Goal: Information Seeking & Learning: Learn about a topic

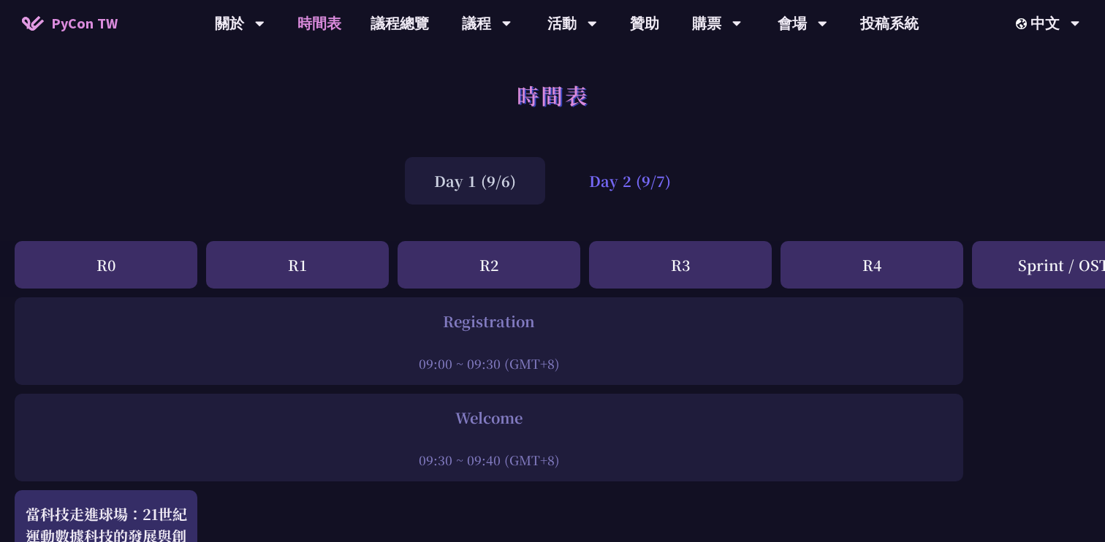
click at [604, 180] on div "Day 2 (9/7)" at bounding box center [630, 181] width 140 height 48
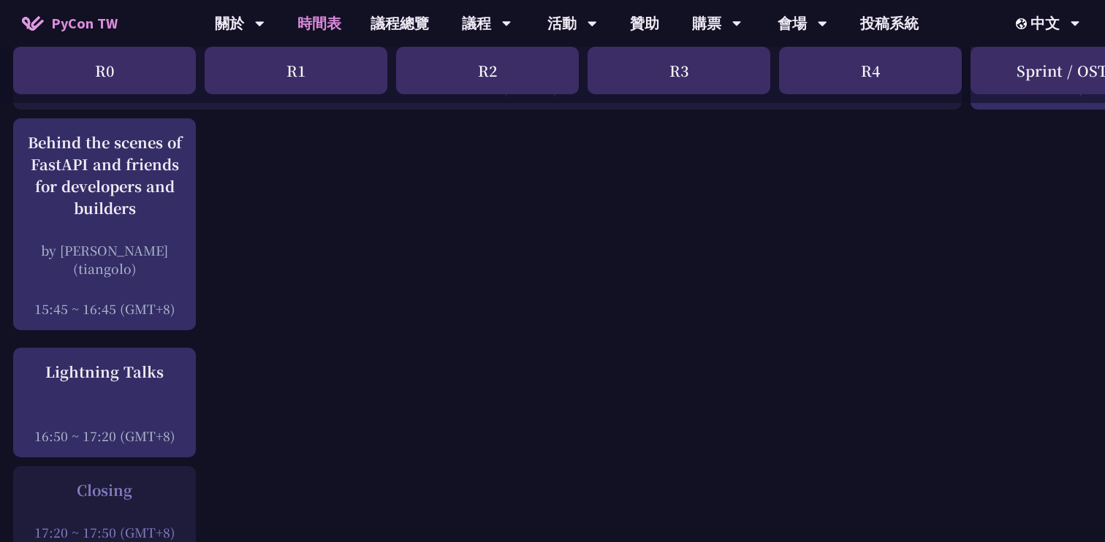
scroll to position [1898, 1]
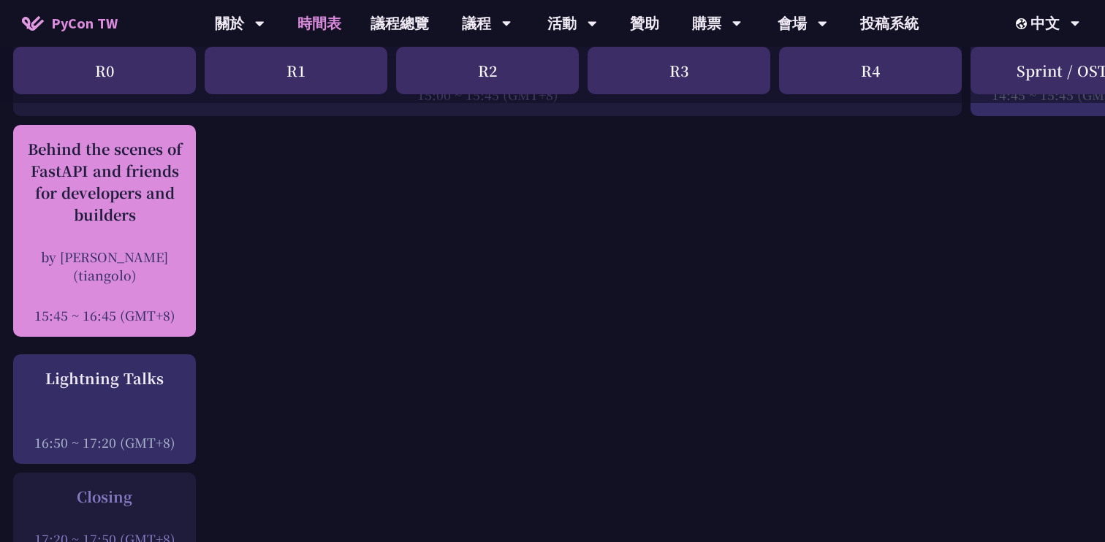
click at [170, 251] on div "by [PERSON_NAME] (tiangolo)" at bounding box center [104, 266] width 168 height 37
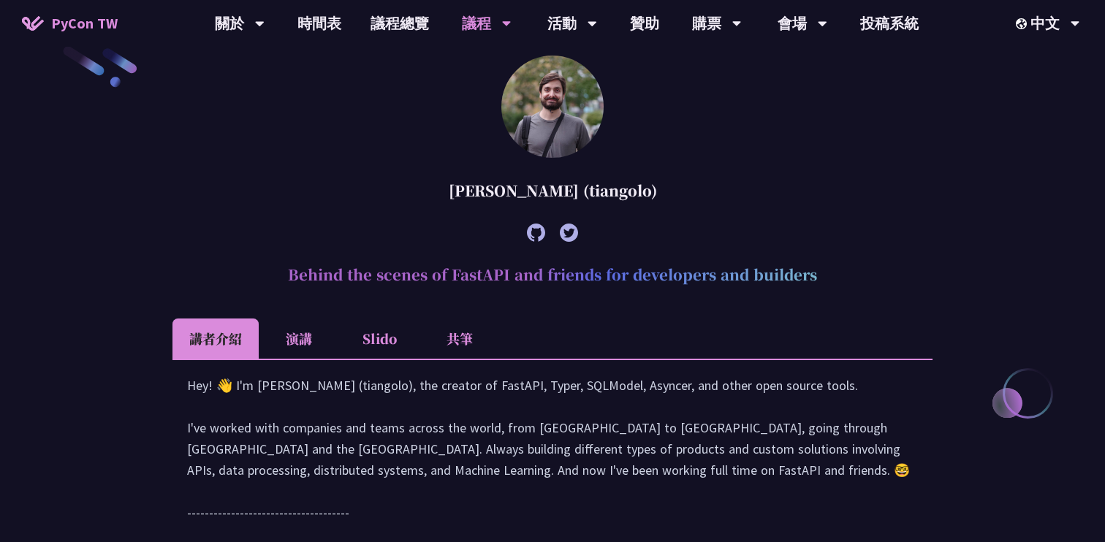
scroll to position [423, 0]
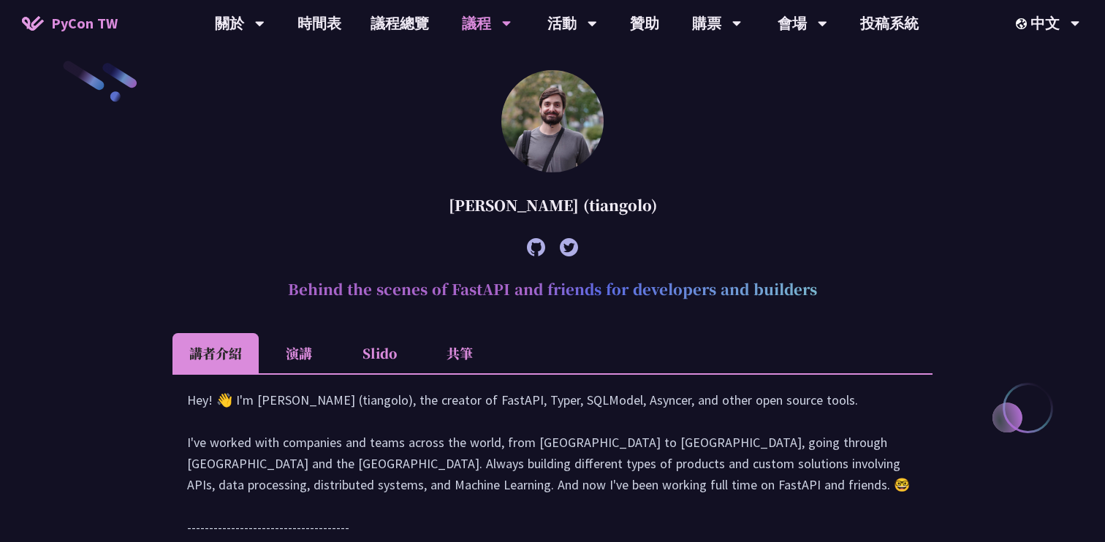
click at [384, 361] on li "Slido" at bounding box center [379, 353] width 80 height 40
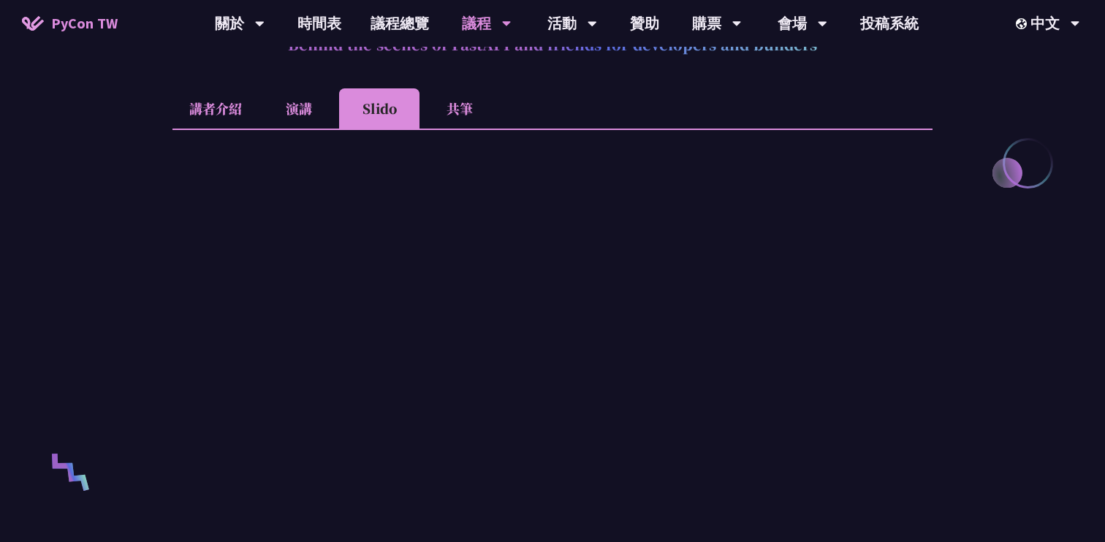
scroll to position [694, 0]
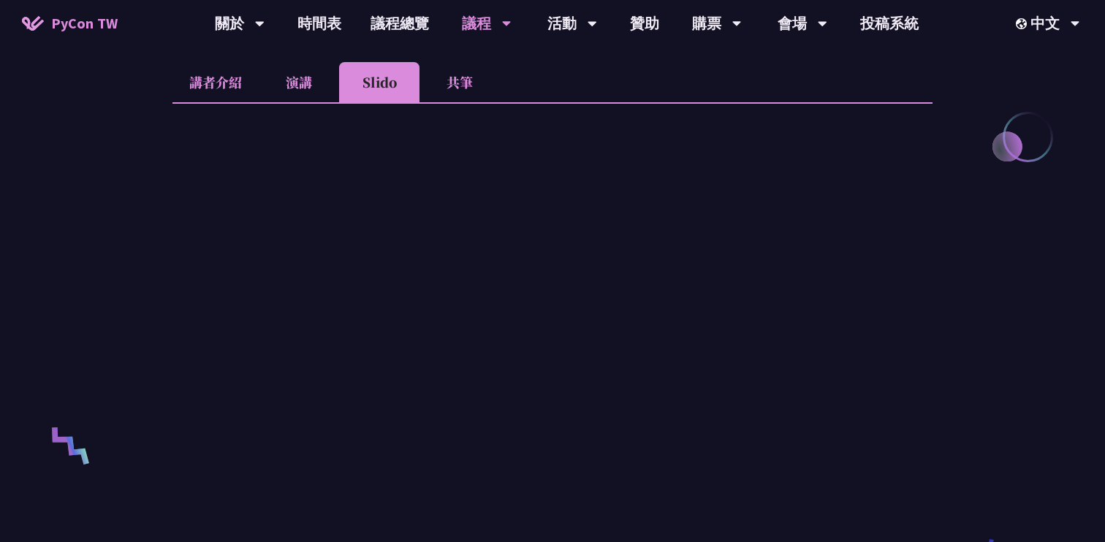
click at [460, 77] on li "共筆" at bounding box center [459, 82] width 80 height 40
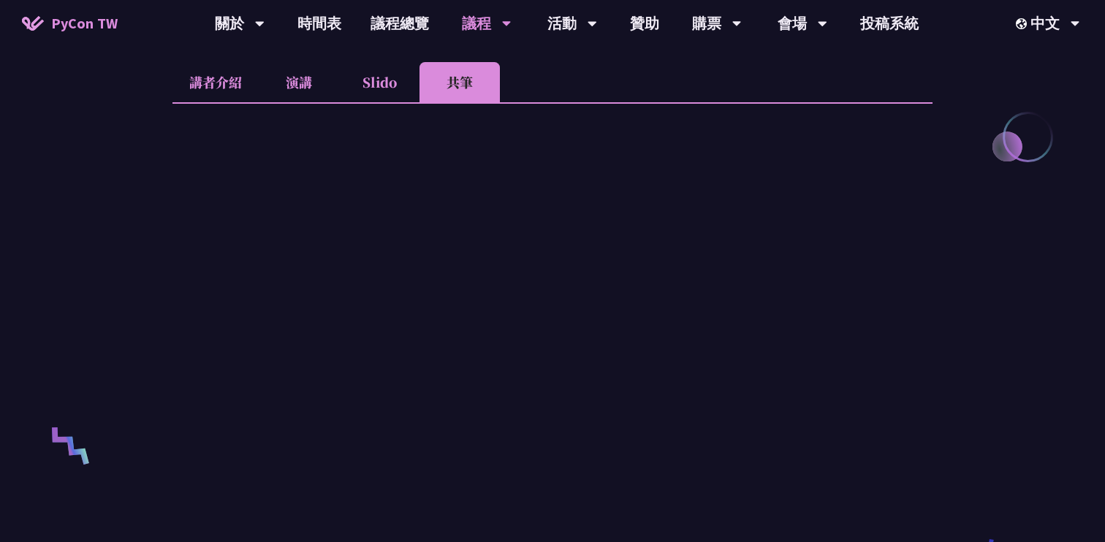
click at [278, 87] on li "演講" at bounding box center [299, 82] width 80 height 40
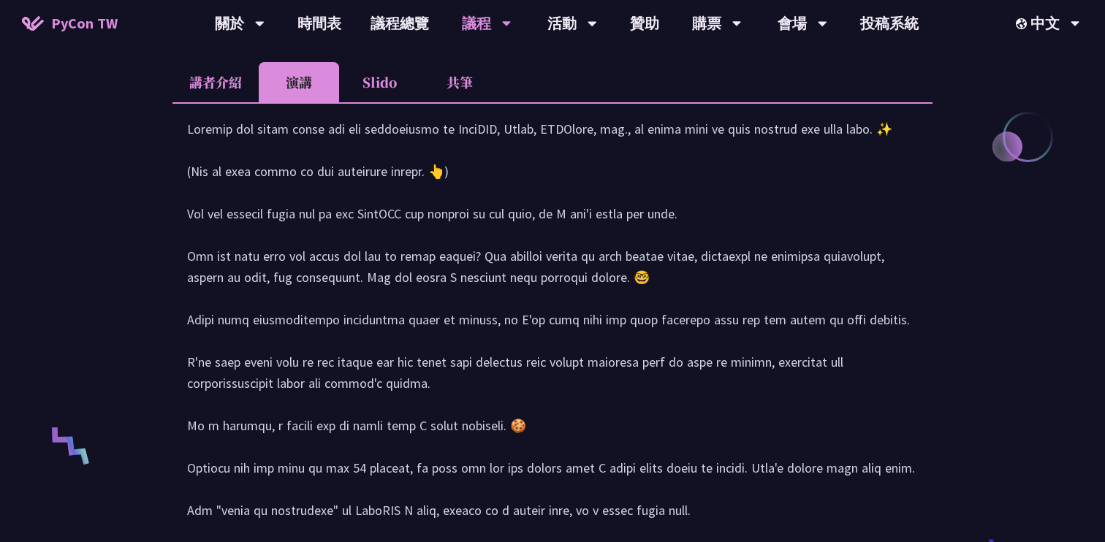
click at [208, 88] on li "講者介紹" at bounding box center [215, 82] width 86 height 40
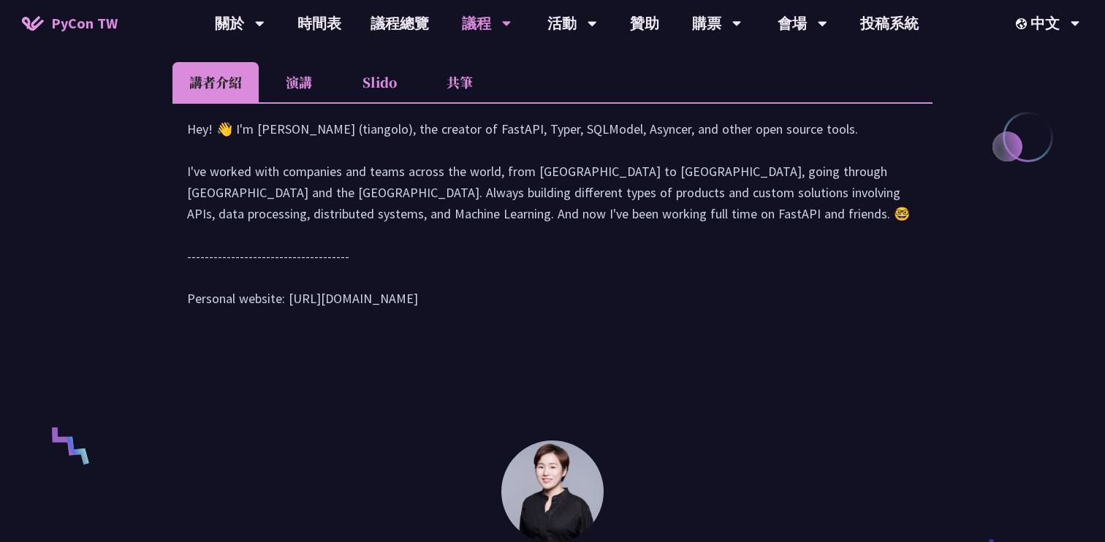
click at [385, 85] on li "Slido" at bounding box center [379, 82] width 80 height 40
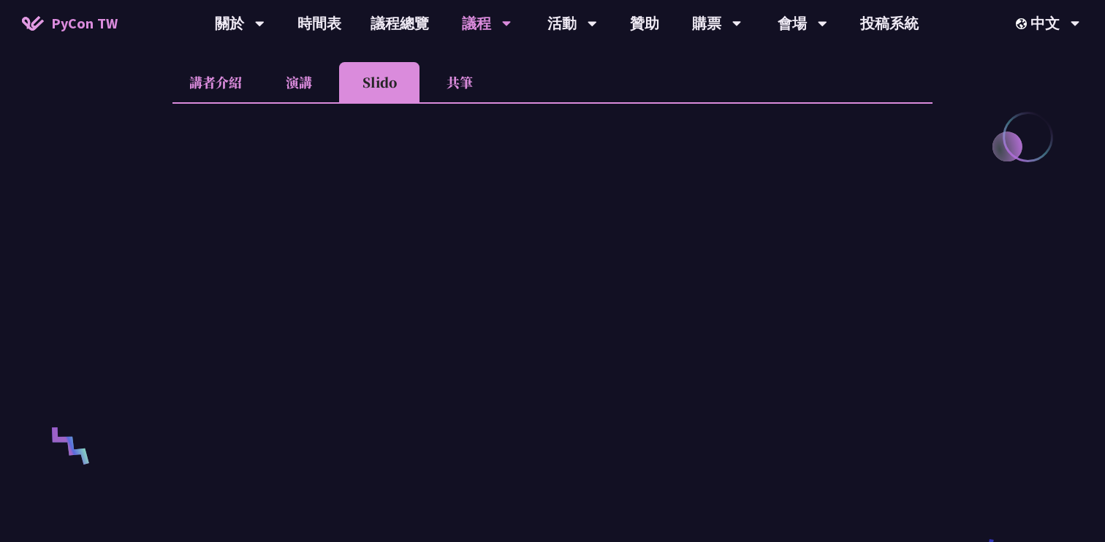
click at [232, 91] on li "講者介紹" at bounding box center [215, 82] width 86 height 40
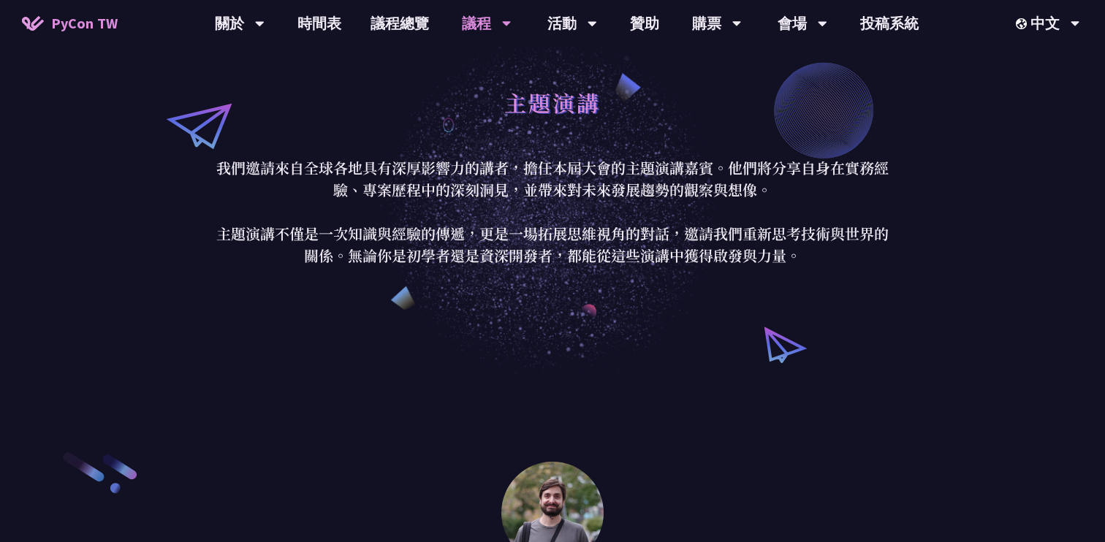
scroll to position [0, 0]
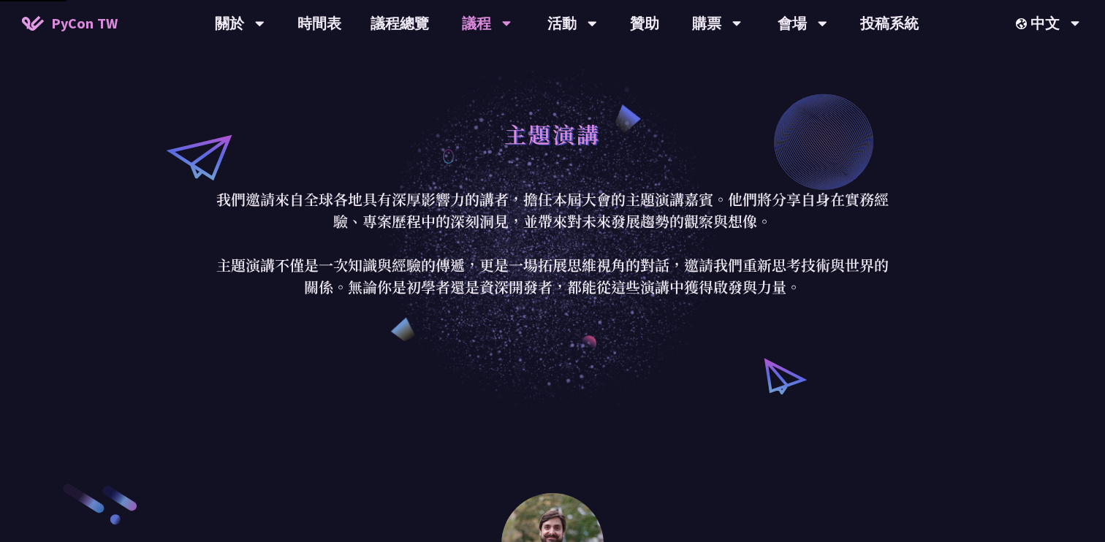
scroll to position [1898, 0]
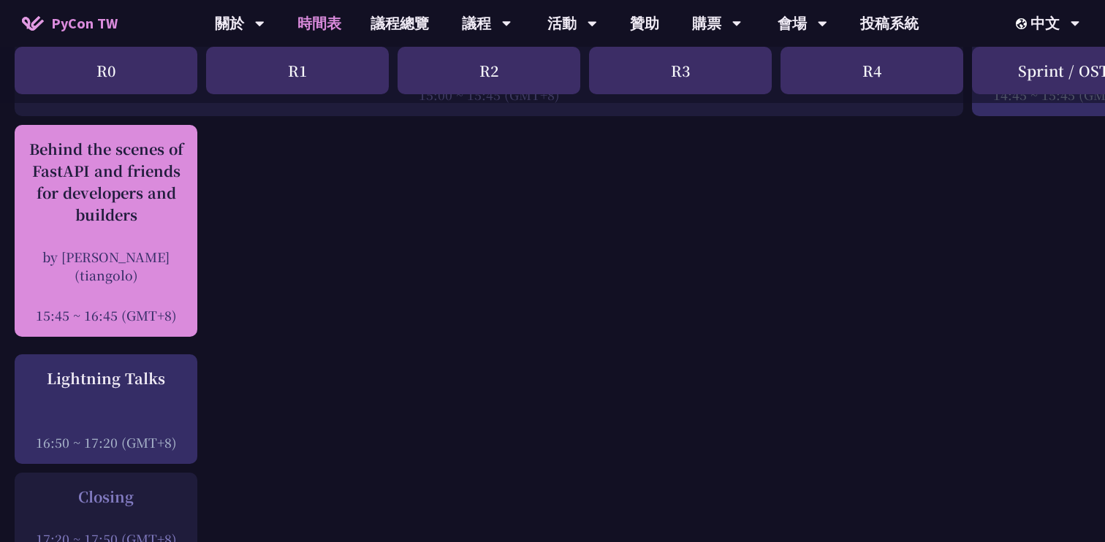
click at [126, 269] on div "by [PERSON_NAME] (tiangolo)" at bounding box center [106, 266] width 168 height 37
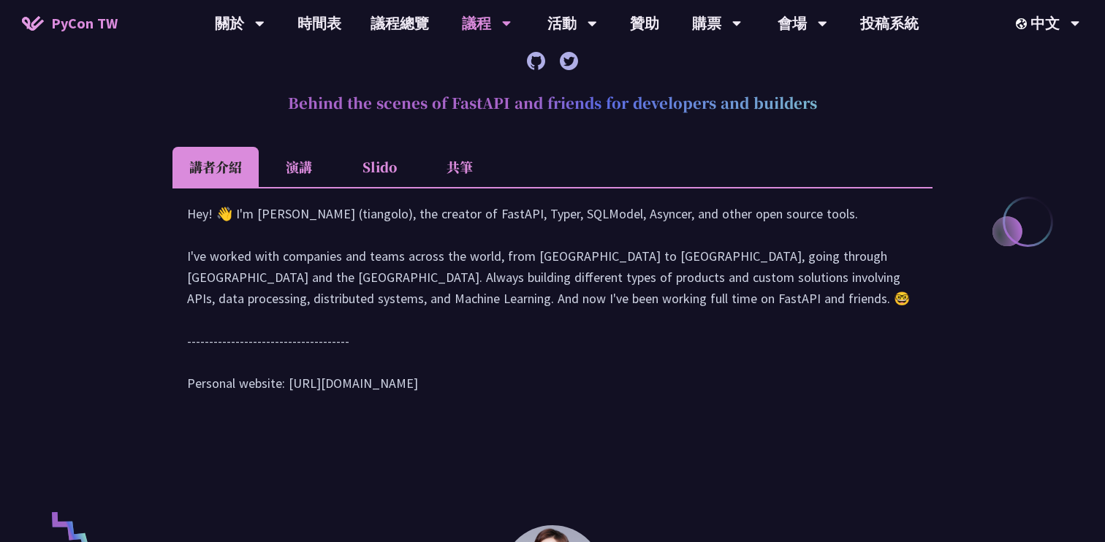
scroll to position [615, 0]
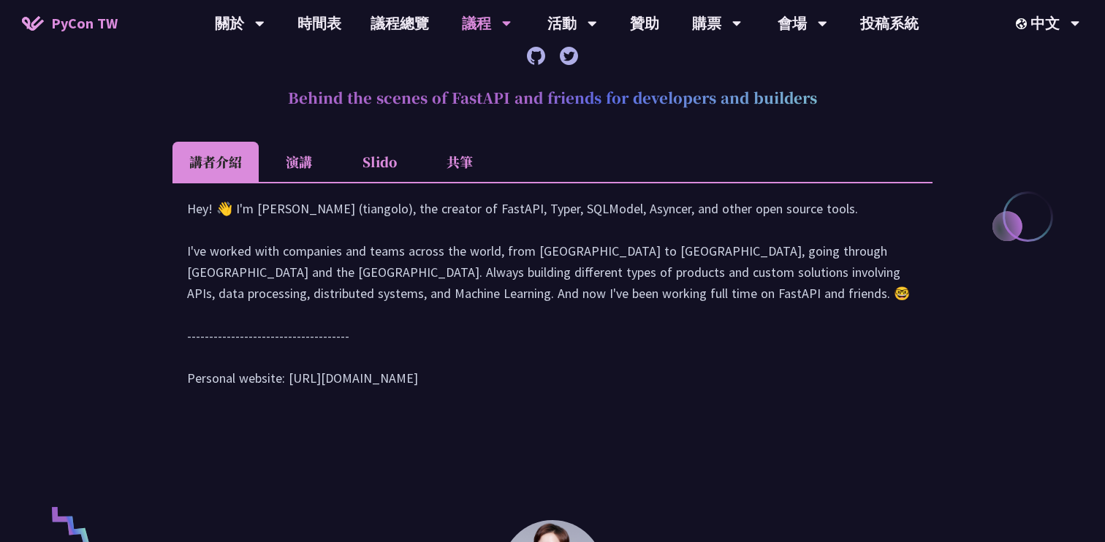
click at [303, 183] on div "Hey! 👋 I'm [PERSON_NAME] (tiangolo), the creator of FastAPI, Typer, SQLModel, A…" at bounding box center [552, 300] width 760 height 236
click at [303, 166] on li "演講" at bounding box center [299, 162] width 80 height 40
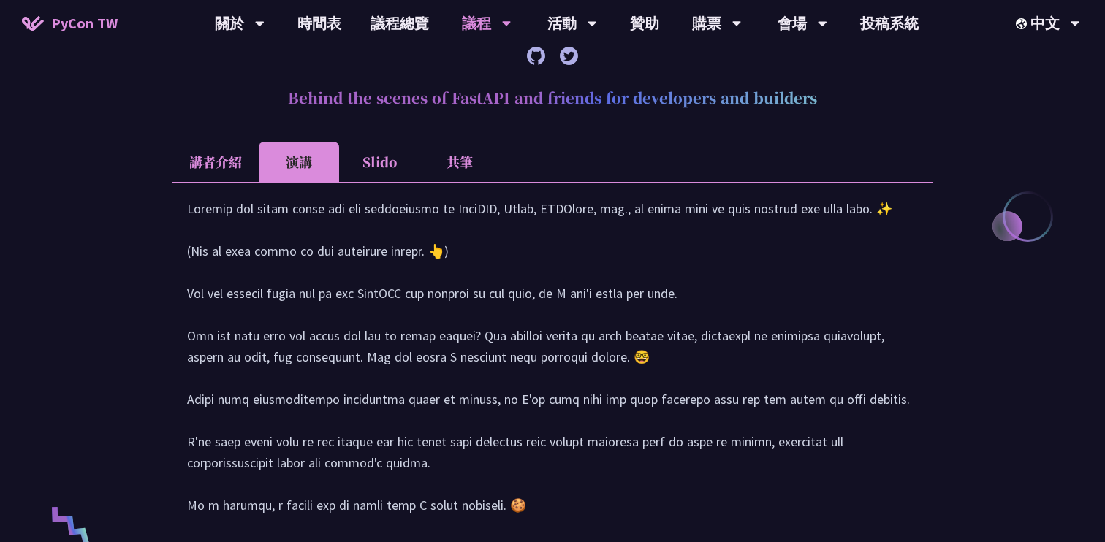
click at [379, 165] on li "Slido" at bounding box center [379, 162] width 80 height 40
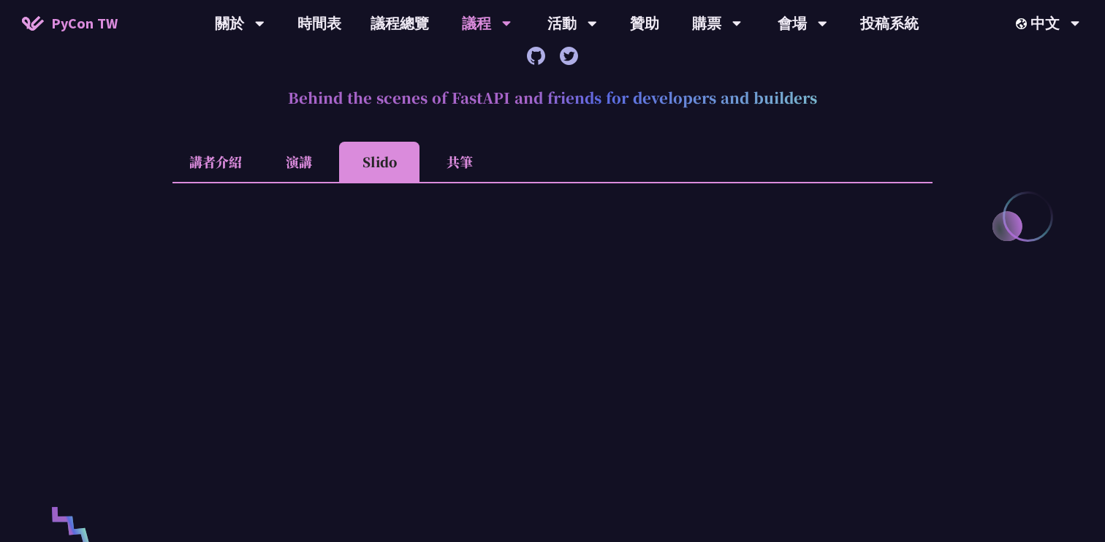
click at [454, 167] on li "共筆" at bounding box center [459, 162] width 80 height 40
